Goal: Transaction & Acquisition: Purchase product/service

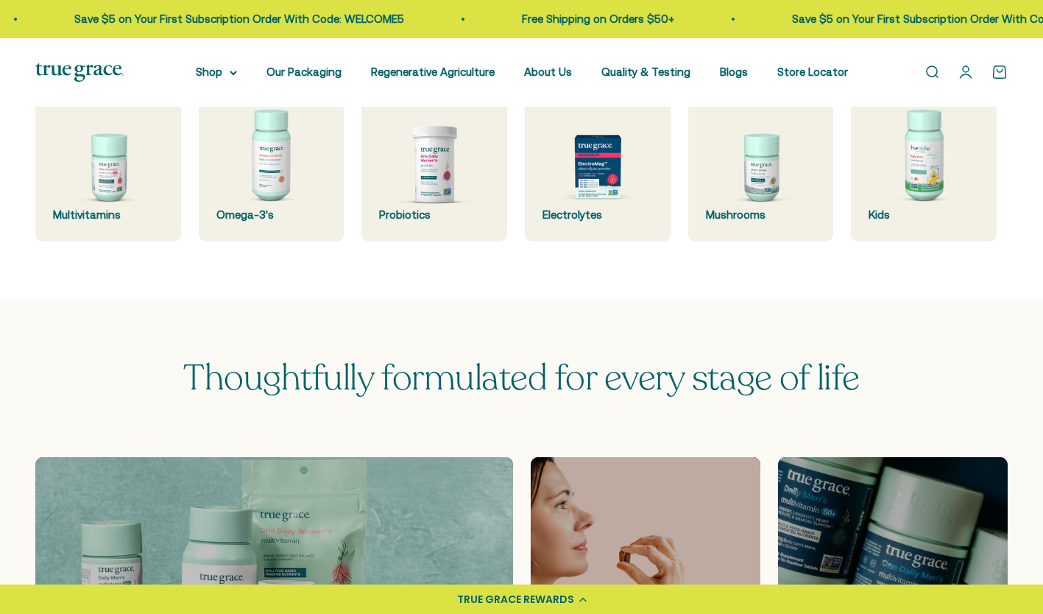
click at [924, 64] on link "Open search" at bounding box center [932, 72] width 16 height 16
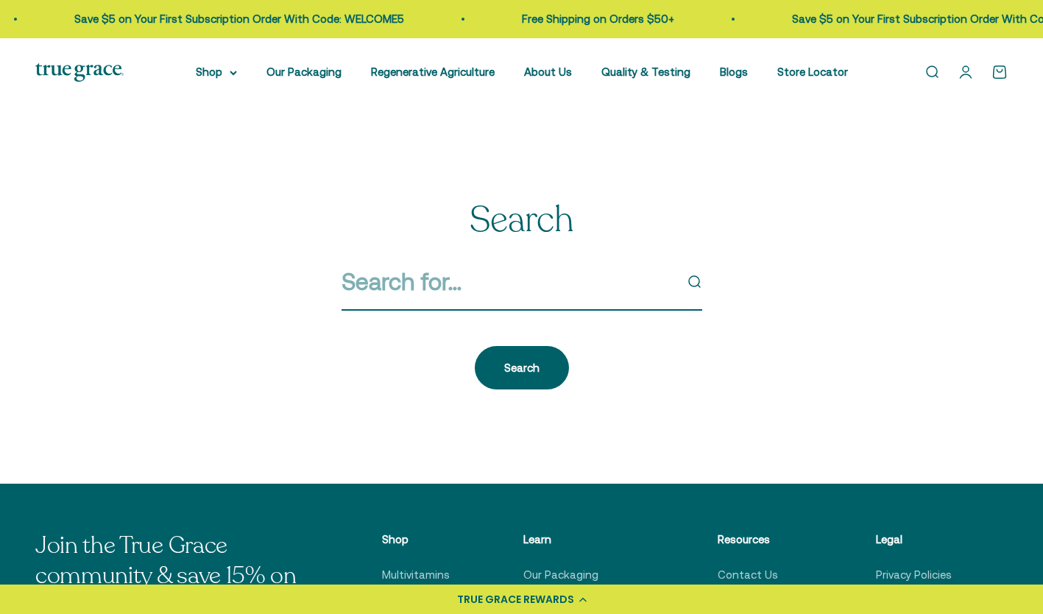
click at [525, 294] on input "Search" at bounding box center [508, 282] width 333 height 38
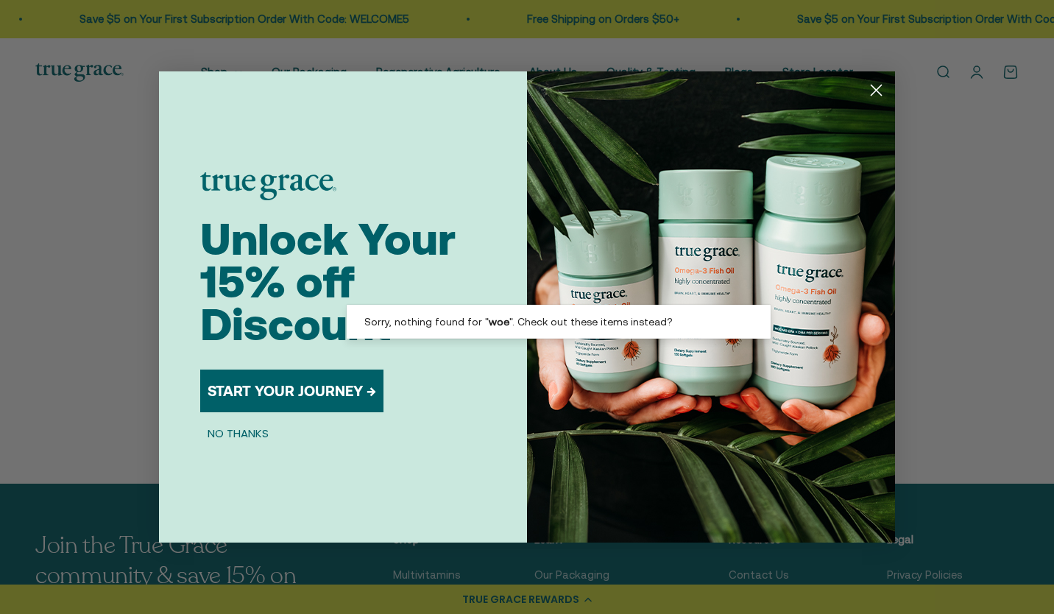
type input "woe"
click at [263, 390] on button "START YOUR JOURNEY →" at bounding box center [291, 390] width 183 height 43
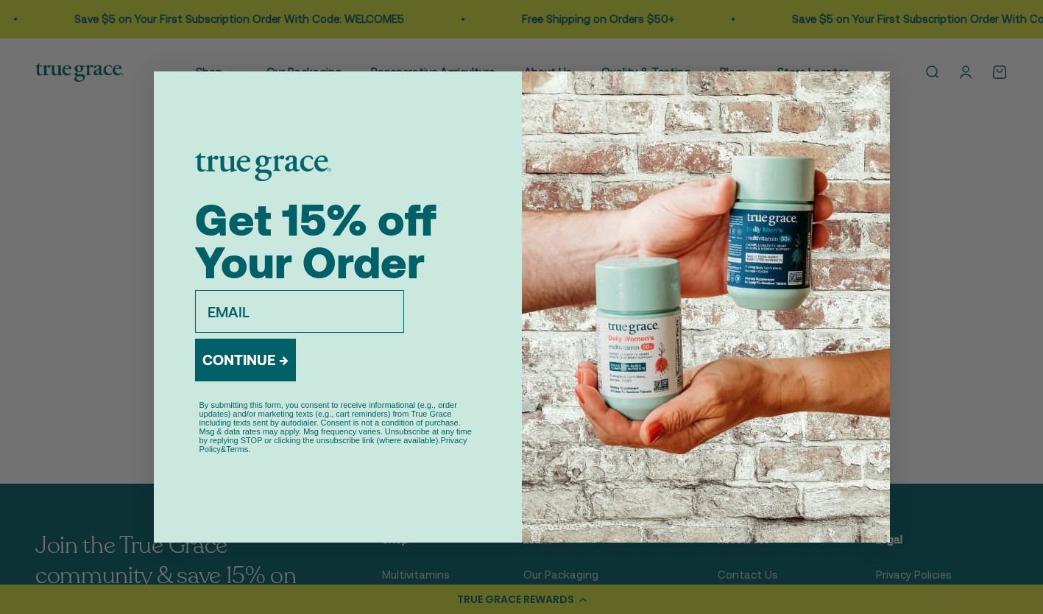
click at [306, 314] on input "email" at bounding box center [299, 311] width 209 height 43
type input "nshimeall@gmail.com"
click at [258, 369] on button "CONTINUE →" at bounding box center [245, 360] width 101 height 43
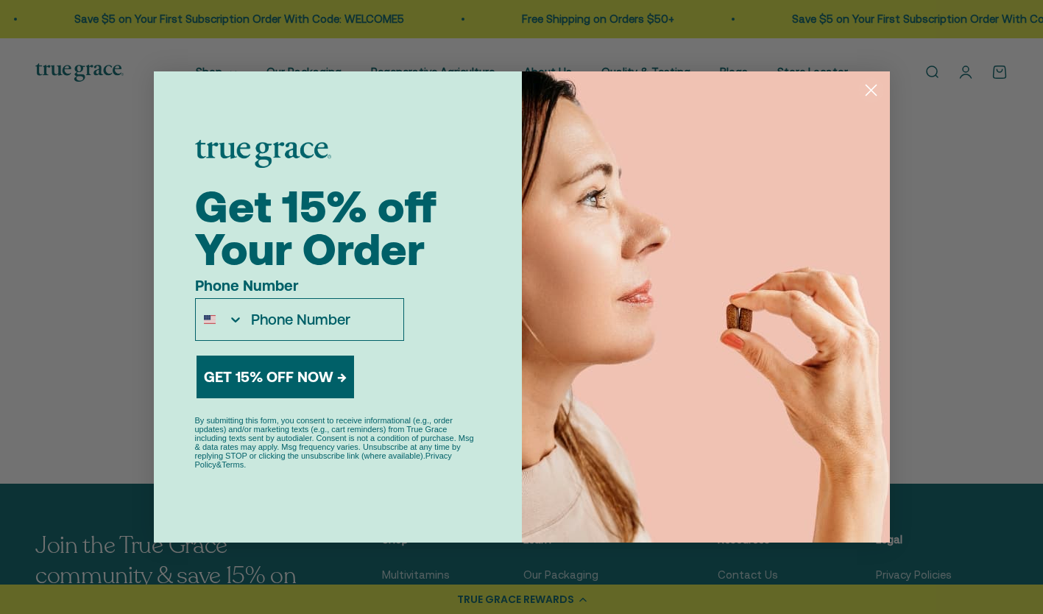
click at [870, 88] on icon "Close dialog" at bounding box center [871, 90] width 10 height 10
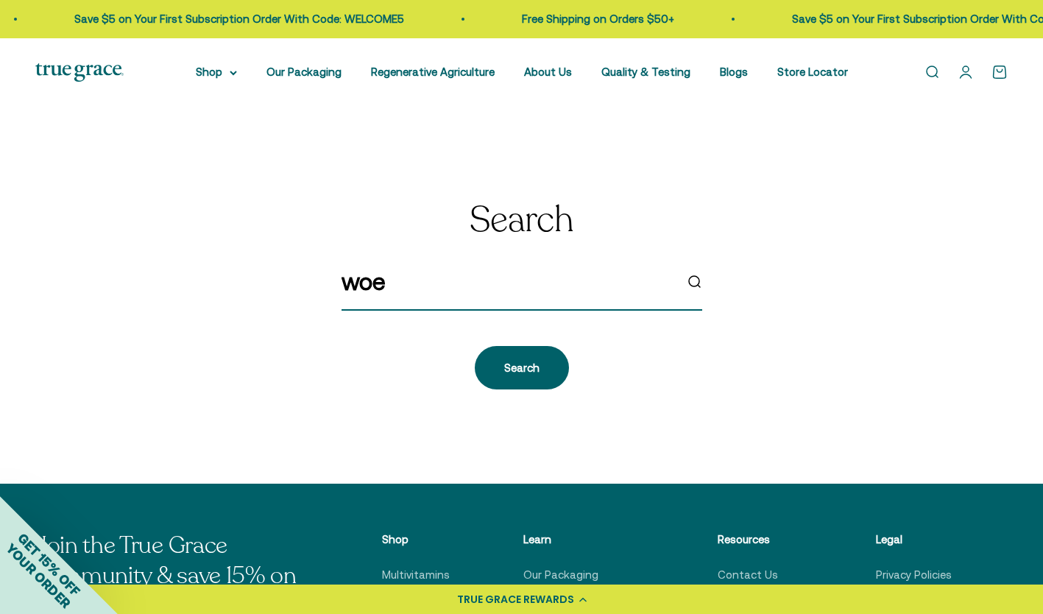
click at [401, 280] on input "woe" at bounding box center [508, 282] width 333 height 38
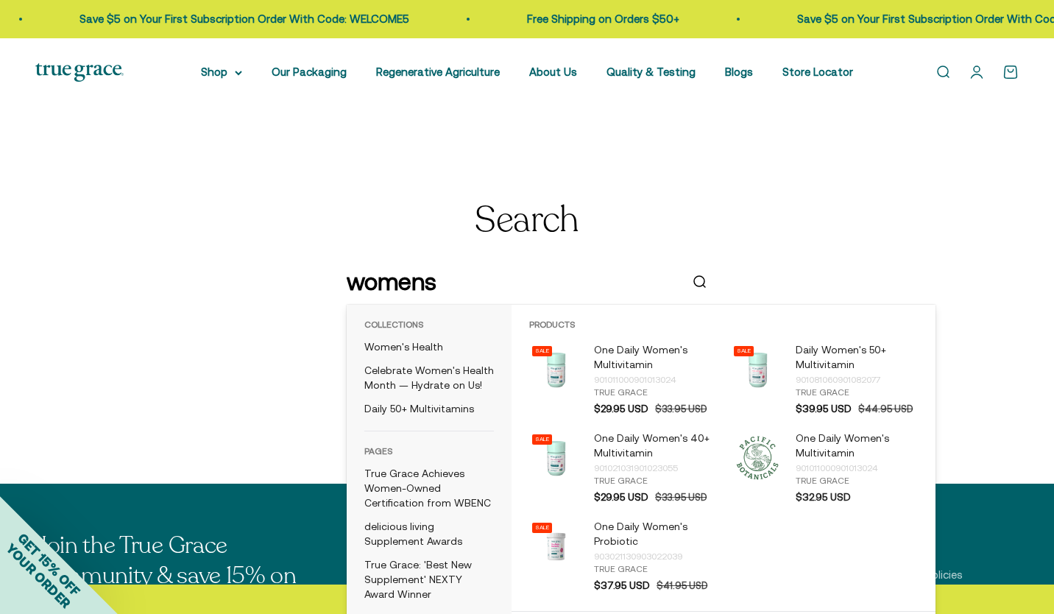
type input "womens"
click at [846, 359] on p "Daily Women's 50+ Multivitamin" at bounding box center [857, 357] width 122 height 29
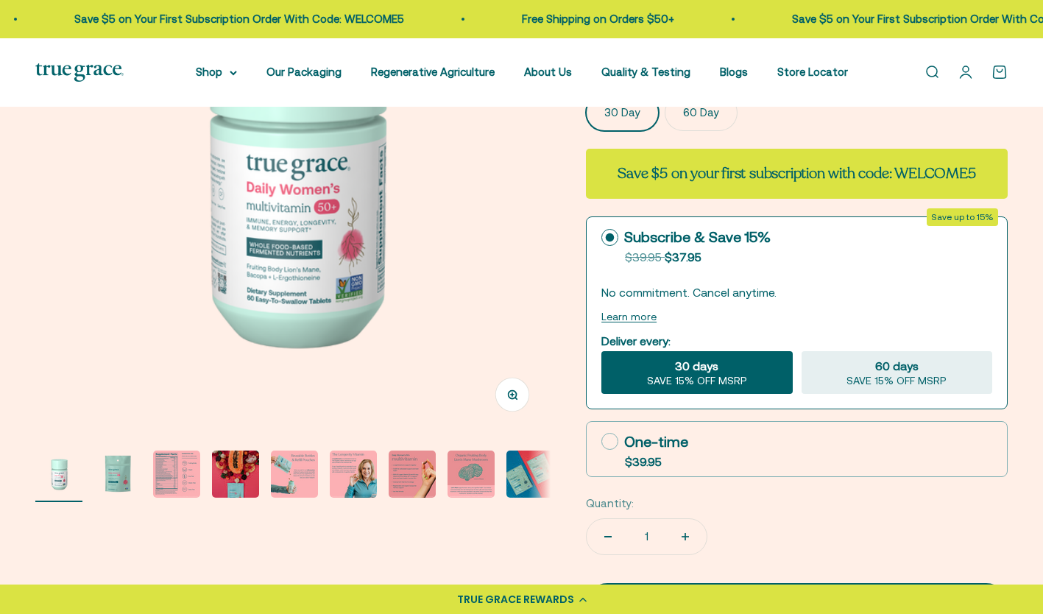
scroll to position [227, 0]
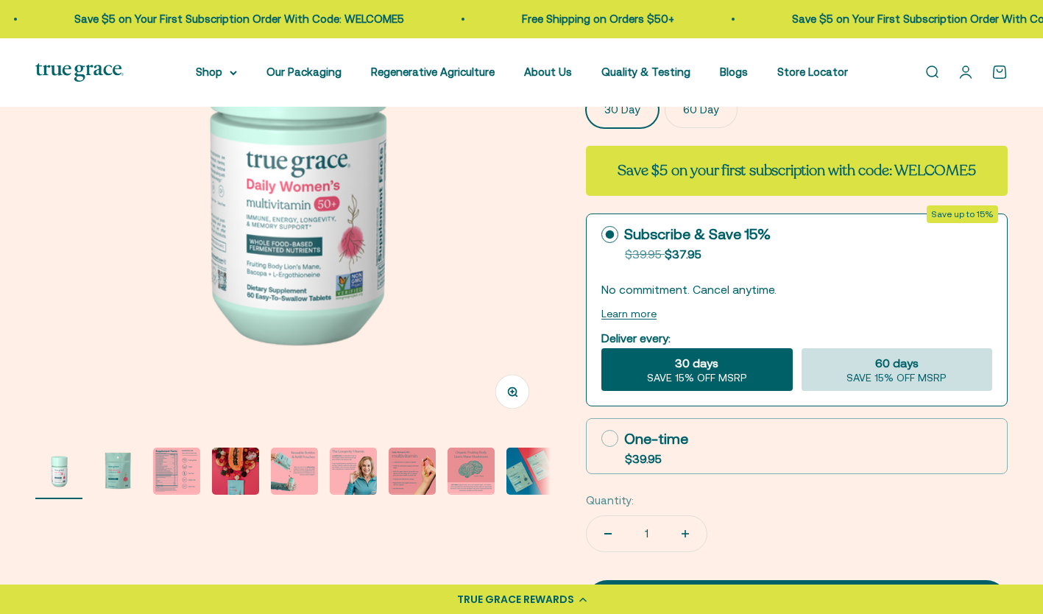
click at [904, 360] on span "60 days" at bounding box center [896, 363] width 43 height 18
click at [802, 348] on input "60 days SAVE 15% OFF MSRP" at bounding box center [801, 347] width 1 height 1
radio input "true"
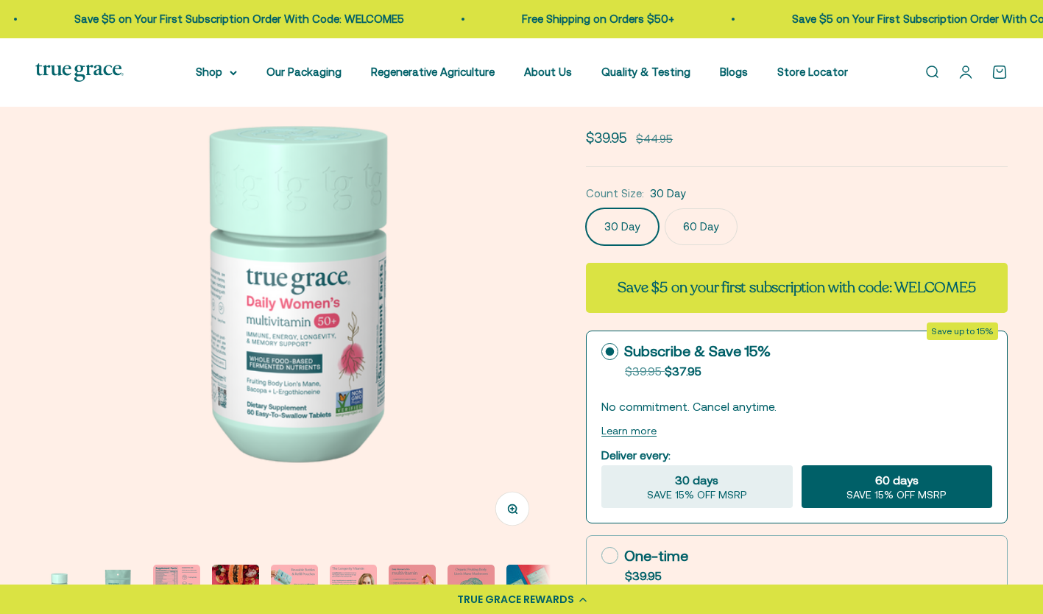
scroll to position [109, 0]
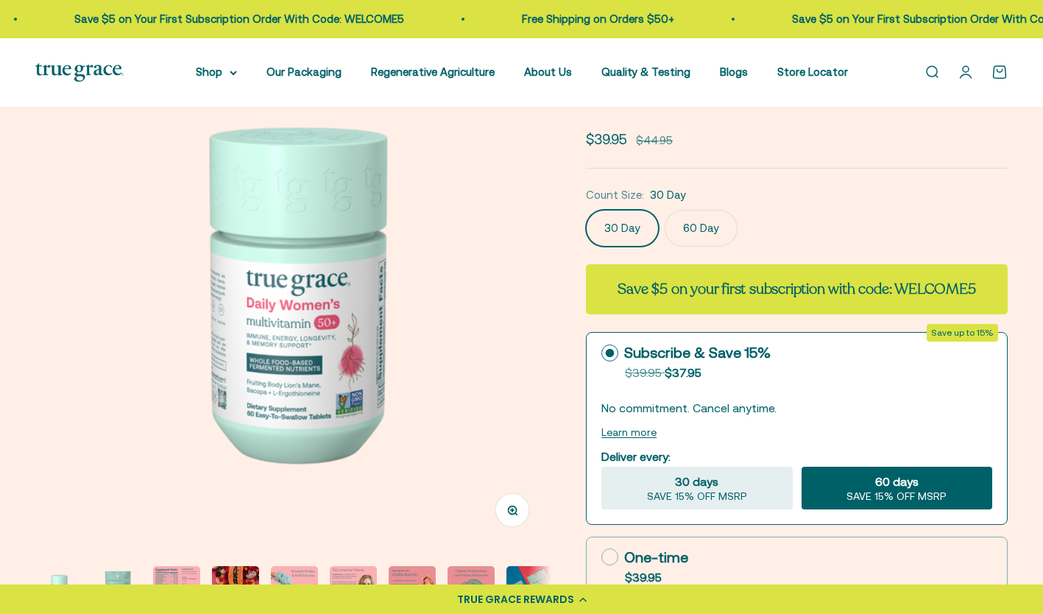
click at [286, 346] on img at bounding box center [292, 290] width 515 height 515
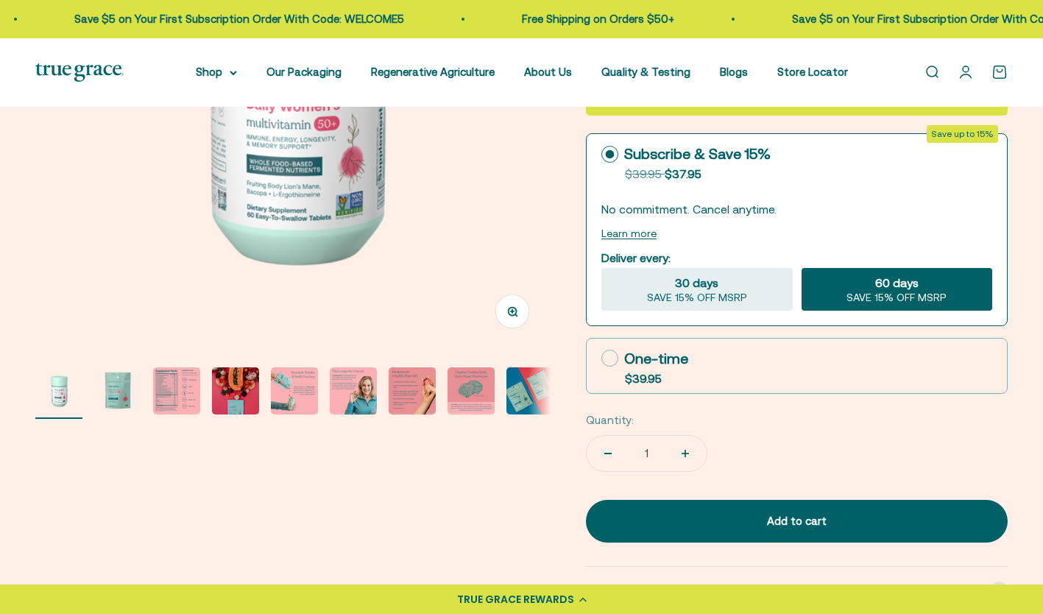
scroll to position [308, 0]
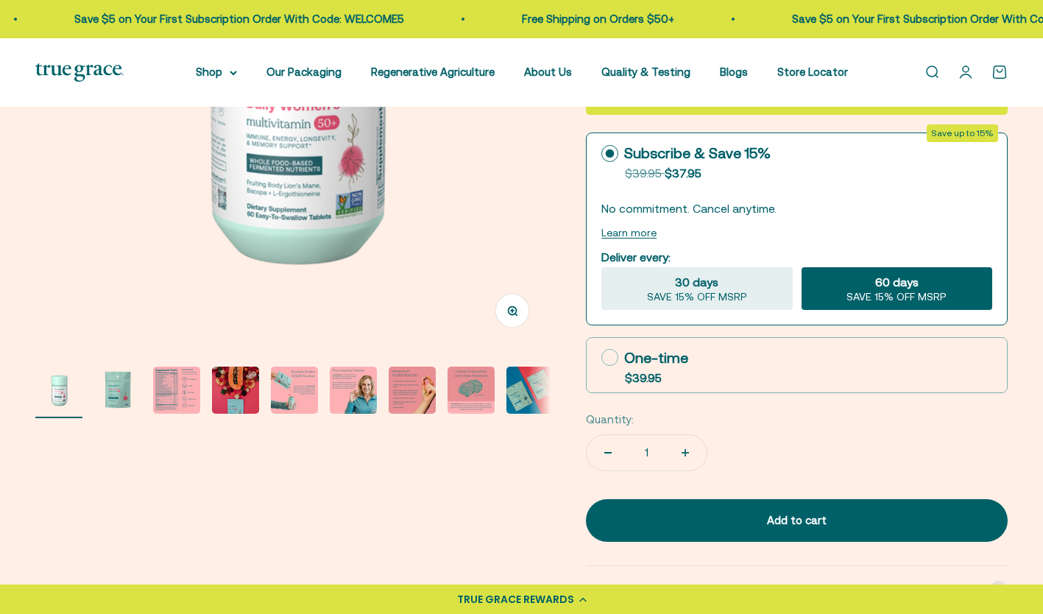
click at [109, 401] on img "Go to item 2" at bounding box center [117, 390] width 47 height 47
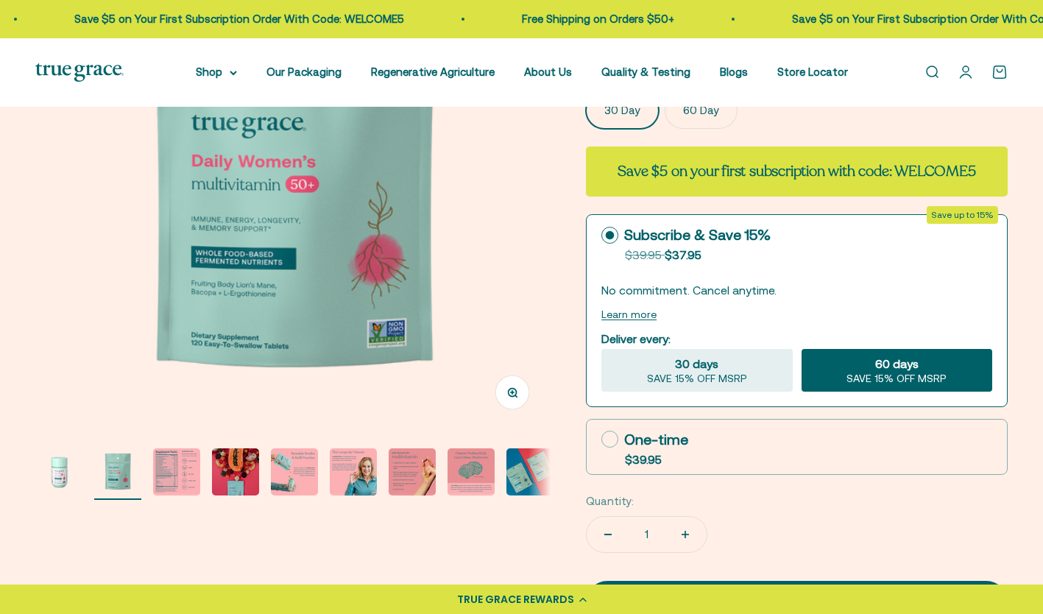
scroll to position [225, 0]
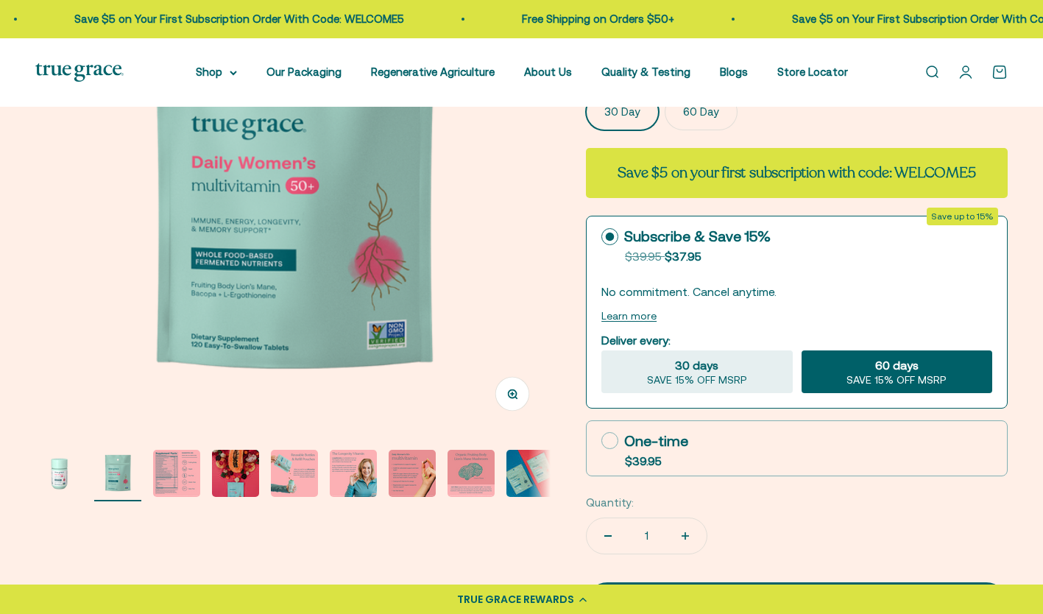
click at [171, 477] on img "Go to item 3" at bounding box center [176, 473] width 47 height 47
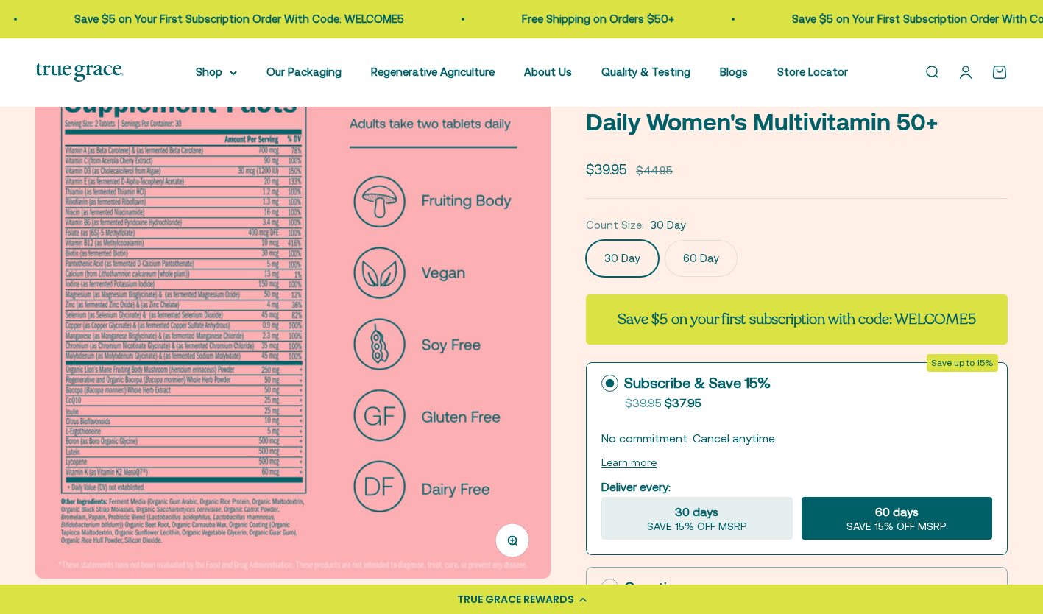
scroll to position [47, 0]
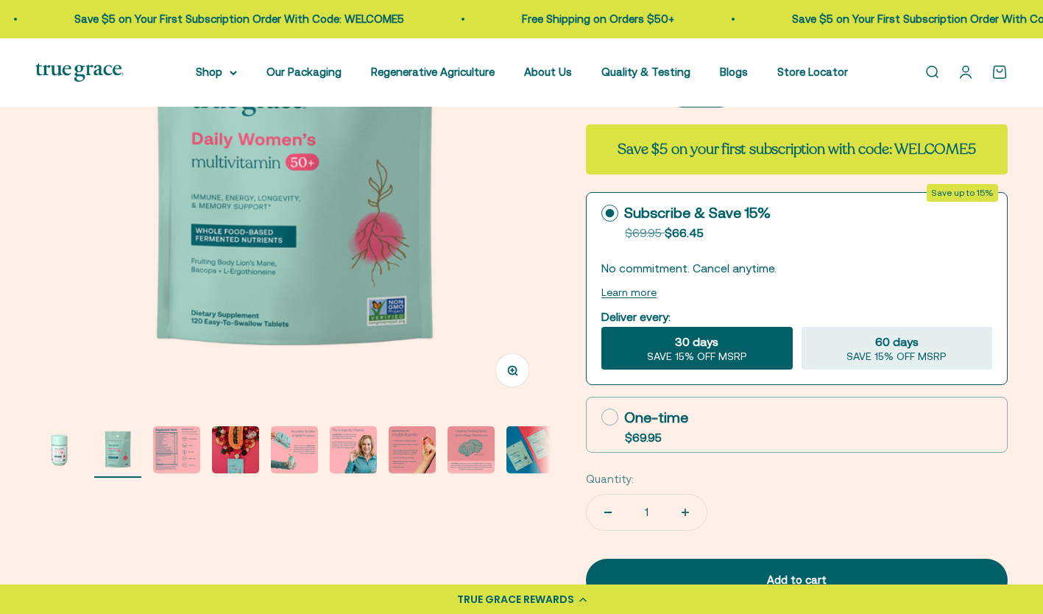
scroll to position [250, 0]
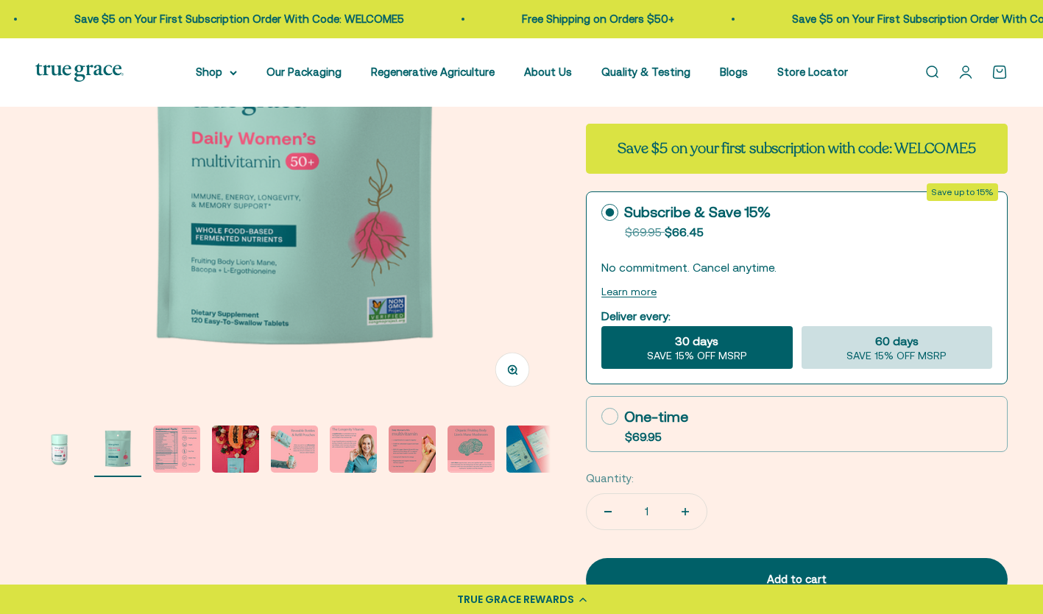
click at [938, 342] on div "60 days SAVE 15% OFF MSRP" at bounding box center [897, 347] width 191 height 43
click at [802, 326] on input "60 days SAVE 15% OFF MSRP" at bounding box center [801, 325] width 1 height 1
radio input "true"
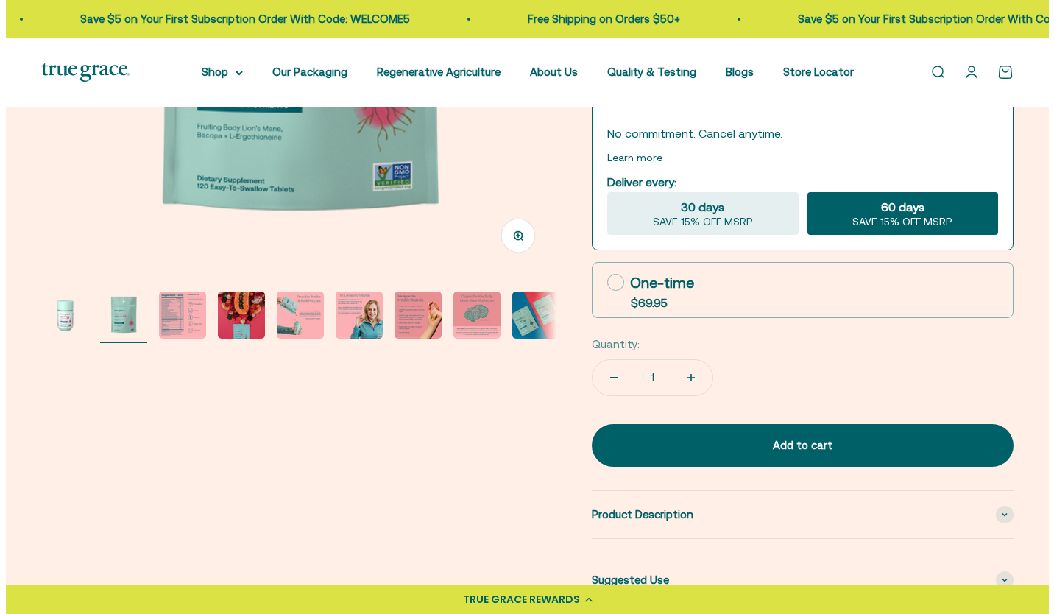
scroll to position [393, 0]
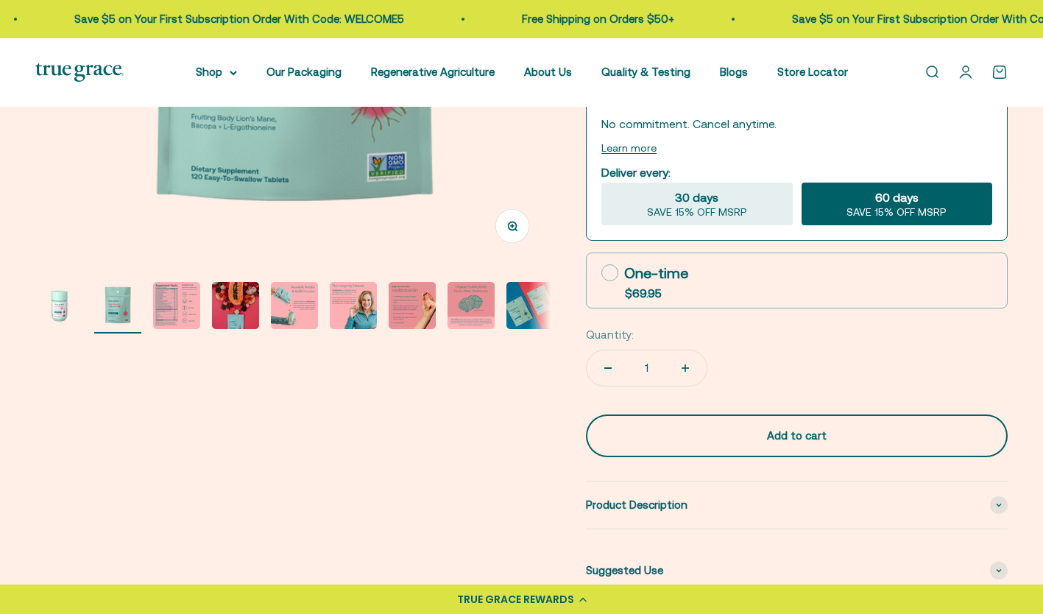
click at [810, 422] on button "Add to cart" at bounding box center [797, 435] width 422 height 43
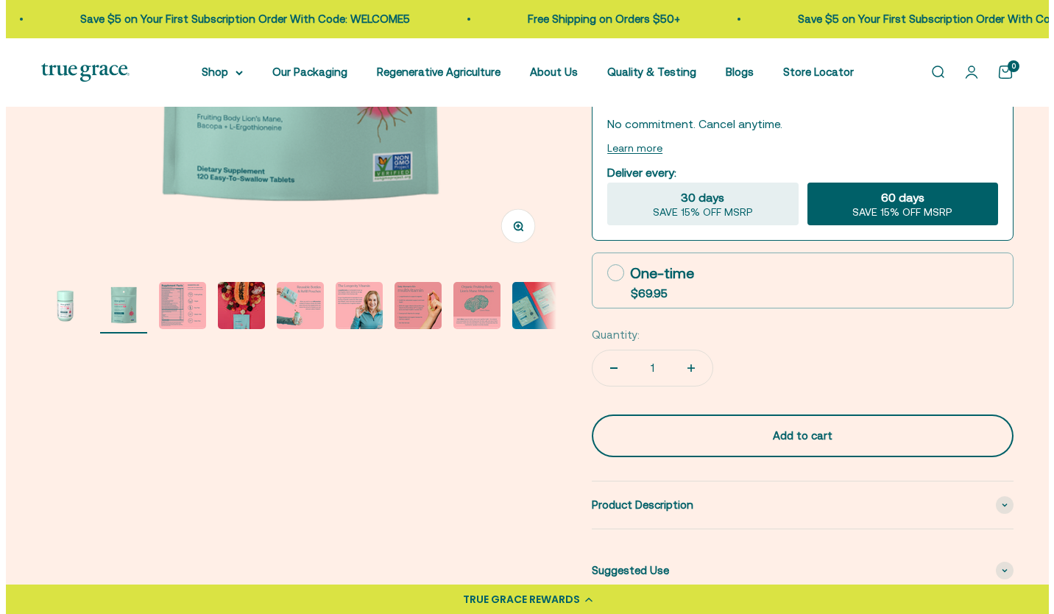
scroll to position [0, 539]
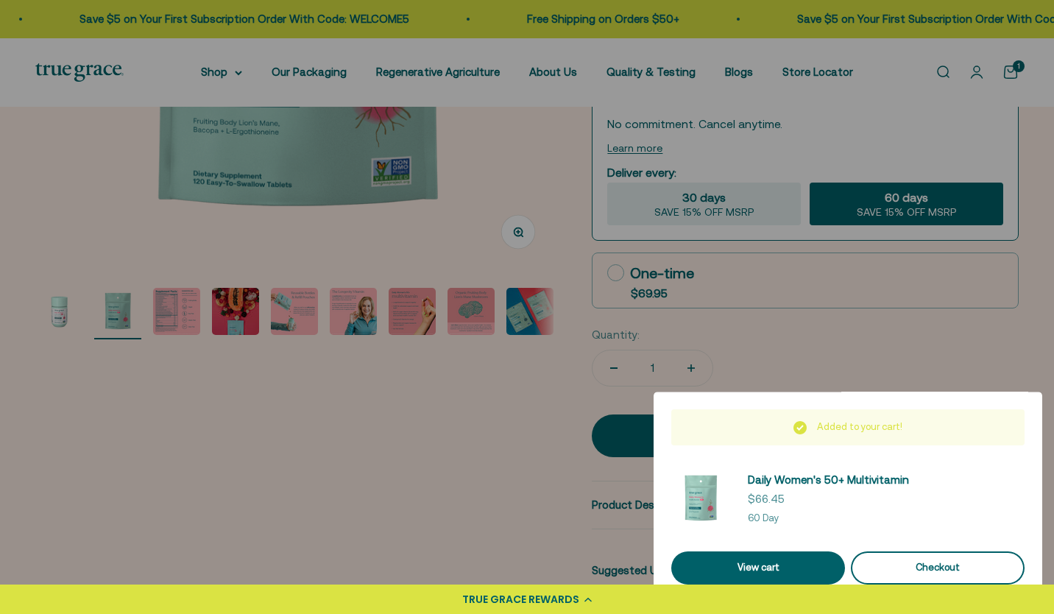
click at [948, 567] on div "Checkout" at bounding box center [938, 567] width 138 height 15
